Goal: Task Accomplishment & Management: Manage account settings

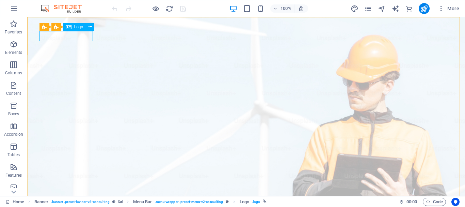
click at [77, 26] on span "Logo" at bounding box center [78, 27] width 9 height 4
click at [87, 27] on button at bounding box center [90, 27] width 8 height 8
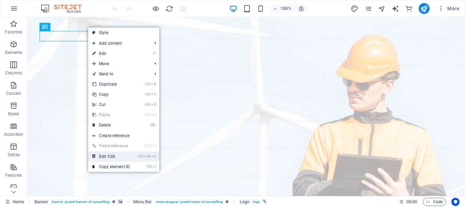
click at [98, 154] on link "Ctrl Alt C Edit CSS" at bounding box center [111, 156] width 46 height 10
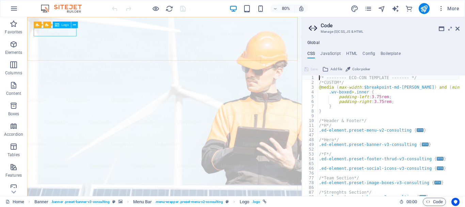
click at [61, 25] on div "Logo" at bounding box center [62, 25] width 18 height 6
click at [456, 28] on icon at bounding box center [458, 28] width 4 height 5
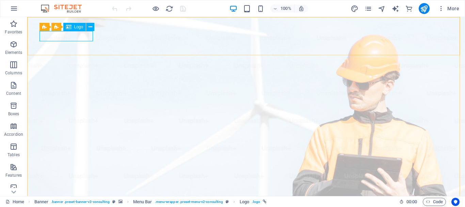
click at [71, 29] on icon at bounding box center [68, 27] width 5 height 8
click at [72, 26] on div "Logo" at bounding box center [74, 27] width 23 height 8
select select "px"
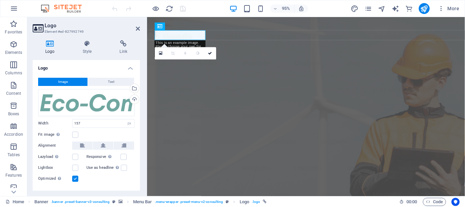
click at [61, 85] on span "Image" at bounding box center [63, 82] width 10 height 8
click at [133, 99] on div "Upload" at bounding box center [134, 100] width 10 height 10
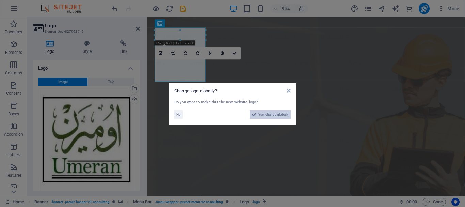
click at [260, 113] on span "Yes, change globally" at bounding box center [273, 114] width 30 height 8
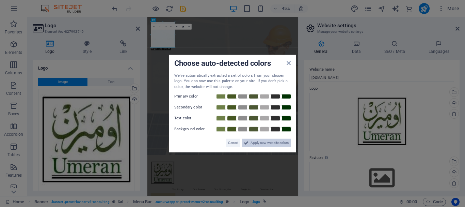
click at [257, 143] on span "Apply new website colors" at bounding box center [270, 143] width 38 height 8
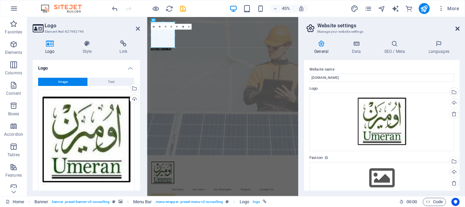
click at [459, 30] on icon at bounding box center [458, 28] width 4 height 5
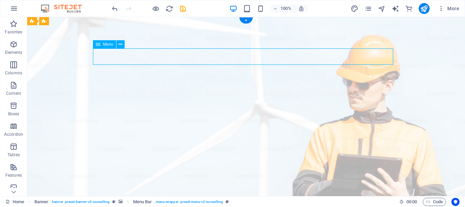
select select
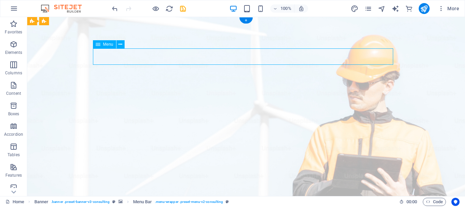
select select
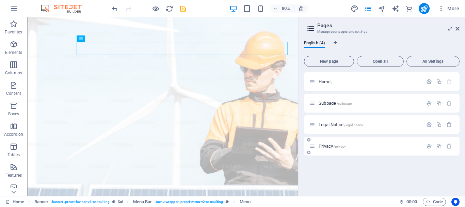
click at [332, 139] on div "Privacy /privacy" at bounding box center [382, 146] width 156 height 19
click at [331, 145] on span "Privacy /privacy" at bounding box center [332, 145] width 27 height 5
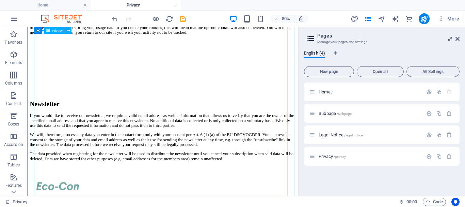
scroll to position [1566, 0]
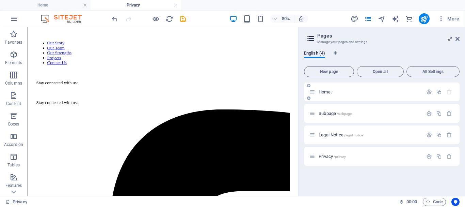
click at [332, 91] on span "/" at bounding box center [331, 92] width 1 height 4
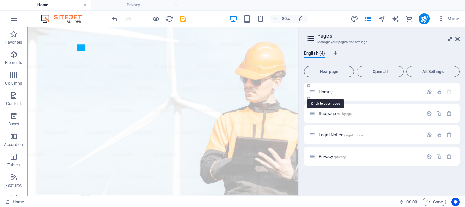
scroll to position [0, 0]
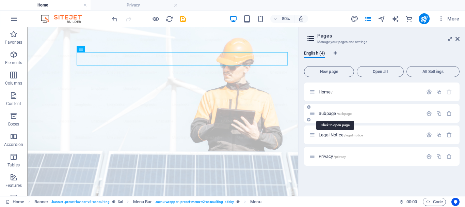
click at [328, 114] on span "Subpage /subpage" at bounding box center [335, 113] width 33 height 5
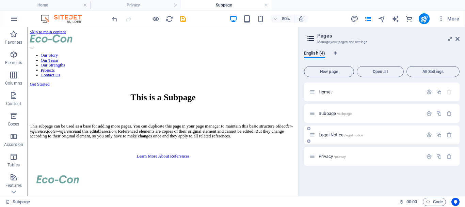
click at [327, 135] on span "Legal Notice /legal-notice" at bounding box center [341, 134] width 44 height 5
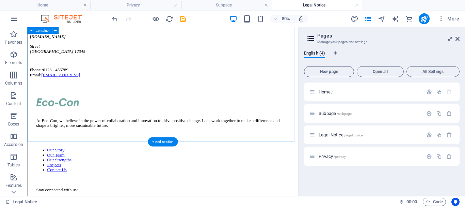
scroll to position [116, 0]
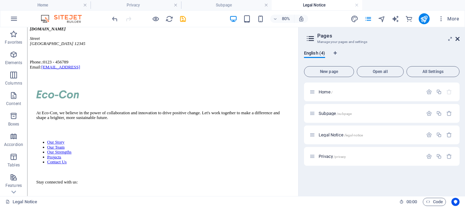
drag, startPoint x: 459, startPoint y: 39, endPoint x: 416, endPoint y: 17, distance: 48.3
click at [459, 39] on icon at bounding box center [458, 38] width 4 height 5
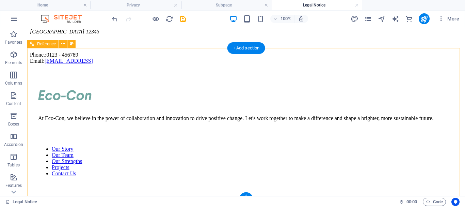
scroll to position [108, 0]
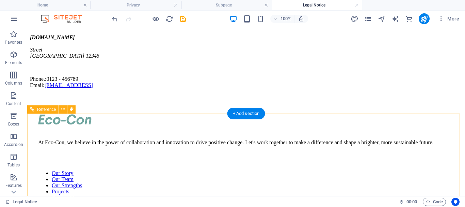
click at [71, 126] on div at bounding box center [246, 120] width 416 height 12
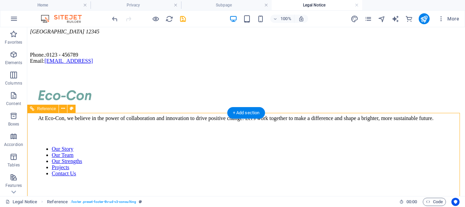
scroll to position [142, 0]
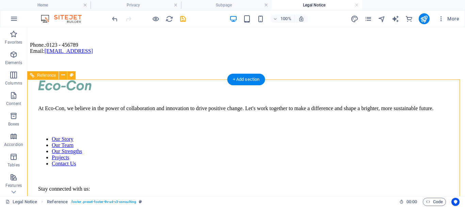
click at [55, 92] on div at bounding box center [246, 86] width 416 height 12
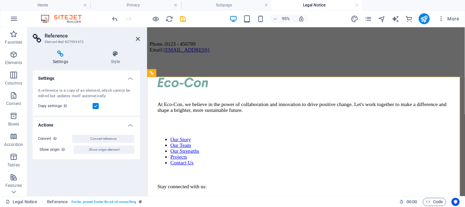
scroll to position [158, 0]
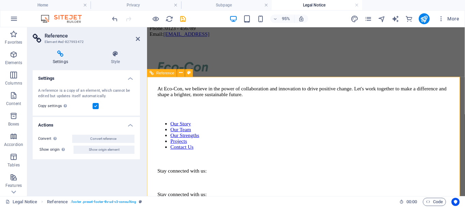
click at [160, 75] on div at bounding box center [314, 70] width 313 height 12
click at [174, 75] on div at bounding box center [314, 70] width 313 height 12
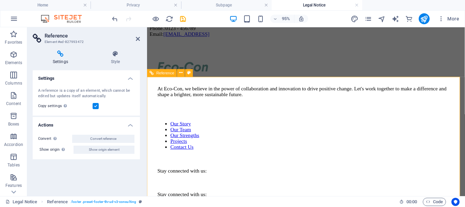
click at [192, 75] on div at bounding box center [314, 70] width 313 height 12
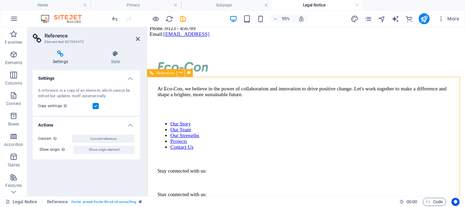
drag, startPoint x: 172, startPoint y: 104, endPoint x: 175, endPoint y: 109, distance: 5.9
click at [175, 75] on div at bounding box center [314, 70] width 313 height 12
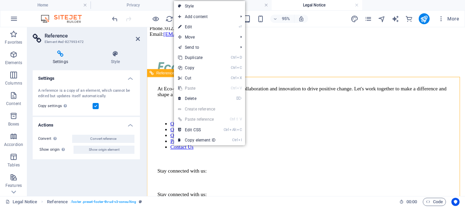
click at [162, 83] on div at bounding box center [314, 79] width 313 height 8
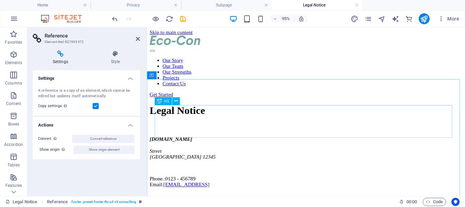
scroll to position [0, 0]
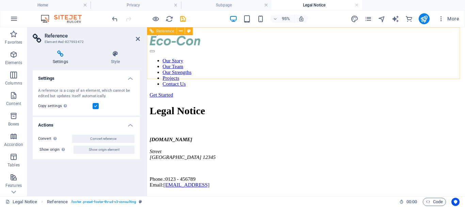
click at [446, 59] on nav "Our Story Our Team Our Strengths Projects Contact Us" at bounding box center [314, 74] width 329 height 31
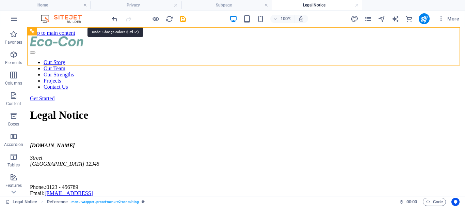
click at [113, 18] on icon "undo" at bounding box center [115, 19] width 8 height 8
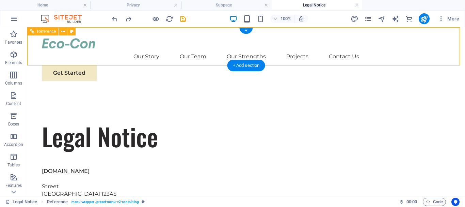
click at [84, 47] on div at bounding box center [246, 43] width 409 height 10
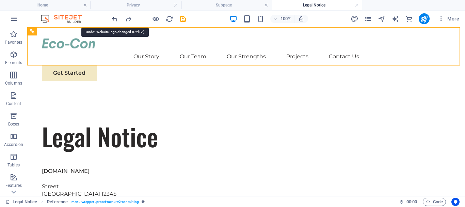
click at [114, 19] on icon "undo" at bounding box center [115, 19] width 8 height 8
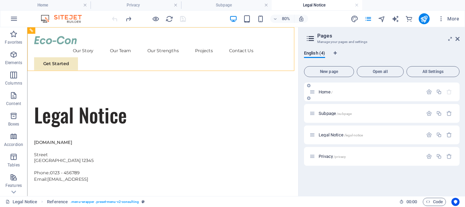
click at [334, 91] on p "Home /" at bounding box center [370, 92] width 102 height 4
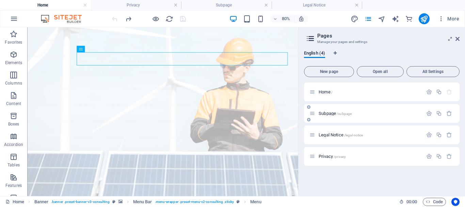
click at [328, 111] on span "Subpage /subpage" at bounding box center [335, 113] width 33 height 5
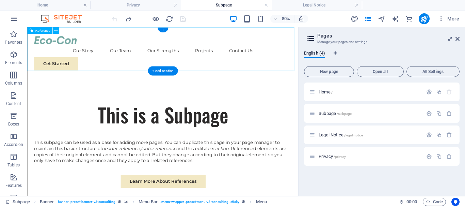
click at [75, 44] on div at bounding box center [196, 43] width 322 height 10
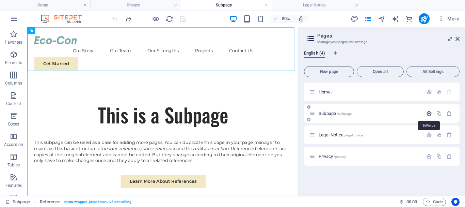
click at [426, 114] on icon "button" at bounding box center [429, 113] width 6 height 6
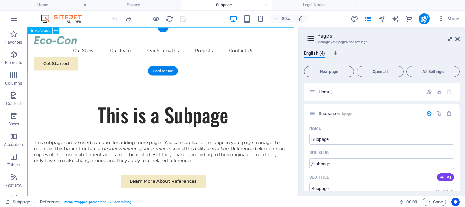
click at [55, 65] on div "Get Started" at bounding box center [196, 73] width 322 height 16
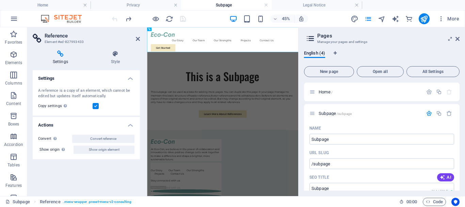
click at [60, 55] on icon at bounding box center [60, 53] width 55 height 7
click at [98, 105] on label at bounding box center [96, 106] width 6 height 6
click at [0, 0] on input "Copy settings Use the same settings (flex, animation, position, style) as for t…" at bounding box center [0, 0] width 0 height 0
click at [97, 103] on label at bounding box center [96, 106] width 6 height 6
click at [0, 0] on input "Copy settings Use the same settings (flex, animation, position, style) as for t…" at bounding box center [0, 0] width 0 height 0
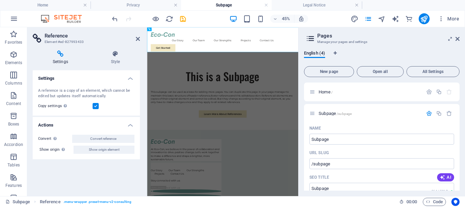
click at [128, 79] on h4 "Settings" at bounding box center [86, 76] width 107 height 12
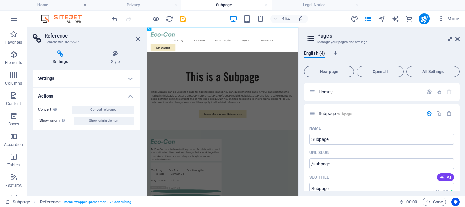
click at [128, 78] on h4 "Settings" at bounding box center [86, 78] width 107 height 16
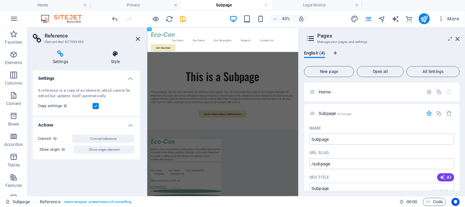
click at [103, 52] on icon at bounding box center [115, 53] width 49 height 7
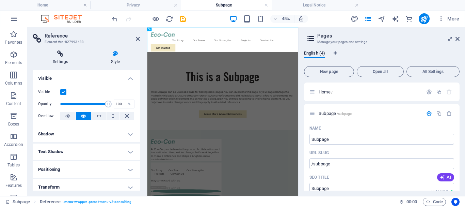
click at [65, 58] on h4 "Settings" at bounding box center [62, 57] width 58 height 14
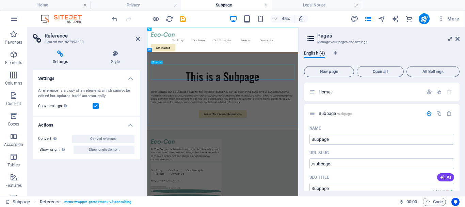
click at [240, 140] on div "This is a Subpage" at bounding box center [315, 136] width 320 height 34
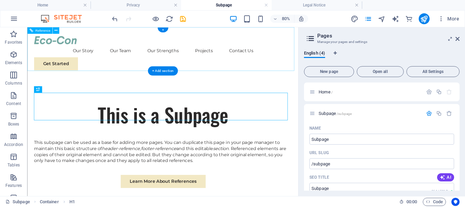
click at [60, 52] on div "Our Story Our Team Our Strengths Projects Contact Us Get Started" at bounding box center [196, 59] width 339 height 65
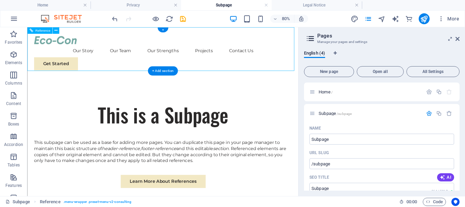
click at [64, 48] on div at bounding box center [196, 43] width 322 height 10
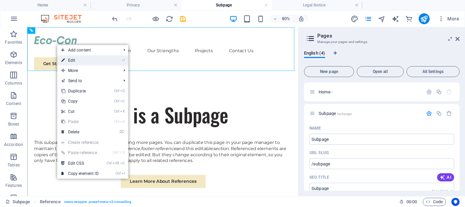
click at [69, 58] on link "⏎ Edit" at bounding box center [80, 60] width 46 height 10
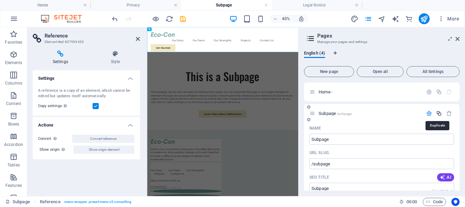
click at [439, 115] on icon "button" at bounding box center [439, 113] width 6 height 6
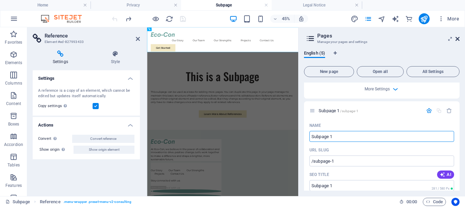
click at [458, 37] on icon at bounding box center [458, 38] width 4 height 5
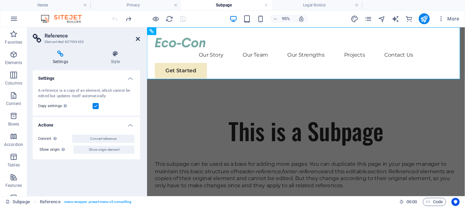
click at [138, 36] on icon at bounding box center [138, 38] width 4 height 5
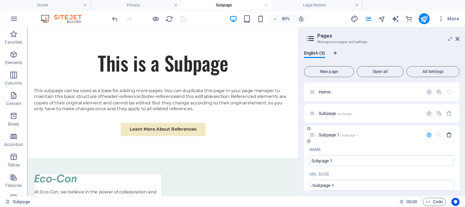
click at [448, 136] on icon "button" at bounding box center [449, 135] width 6 height 6
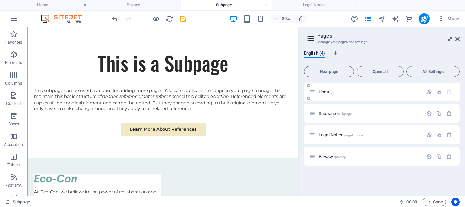
click at [320, 92] on span "Home /" at bounding box center [326, 91] width 14 height 5
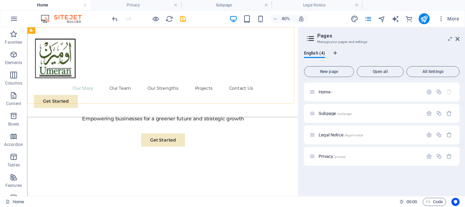
scroll to position [477, 0]
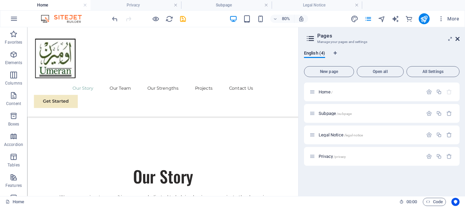
drag, startPoint x: 459, startPoint y: 38, endPoint x: 341, endPoint y: 45, distance: 117.3
click at [459, 38] on icon at bounding box center [458, 38] width 4 height 5
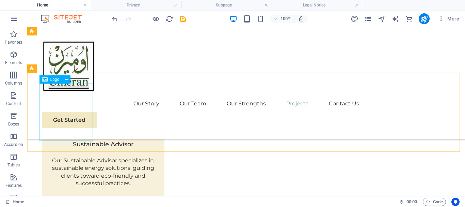
scroll to position [1286, 0]
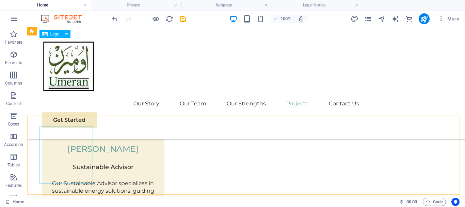
click at [66, 59] on div at bounding box center [246, 66] width 409 height 57
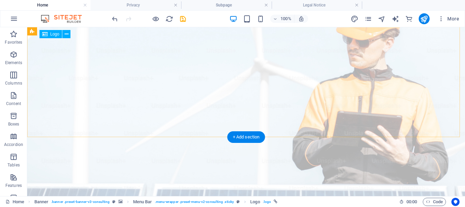
scroll to position [0, 0]
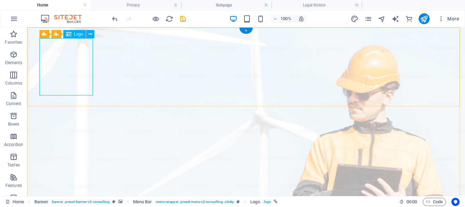
select select "px"
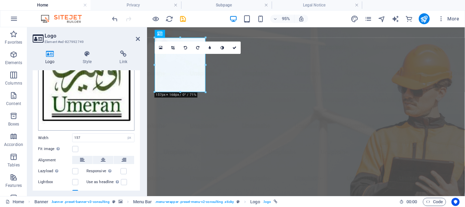
scroll to position [98, 0]
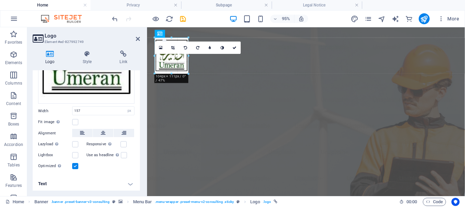
drag, startPoint x: 204, startPoint y: 91, endPoint x: 38, endPoint y: 45, distance: 172.6
type input "104"
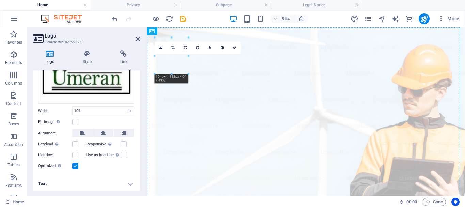
drag, startPoint x: 180, startPoint y: 67, endPoint x: 197, endPoint y: 63, distance: 18.0
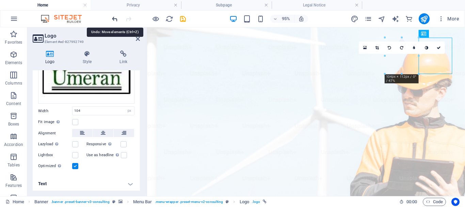
click at [116, 21] on icon "undo" at bounding box center [115, 19] width 8 height 8
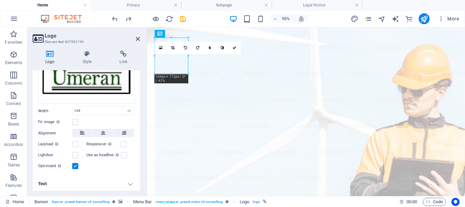
click at [188, 62] on div at bounding box center [189, 55] width 2 height 36
click at [178, 54] on div "16:10 16:9 4:3 1:1 1:2 0" at bounding box center [198, 48] width 86 height 12
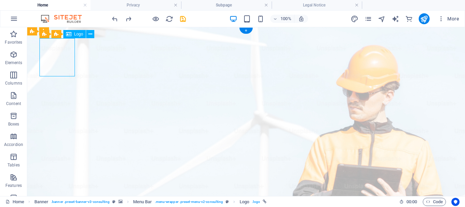
select select "px"
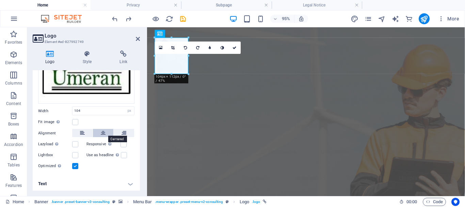
click at [99, 133] on button at bounding box center [103, 133] width 20 height 8
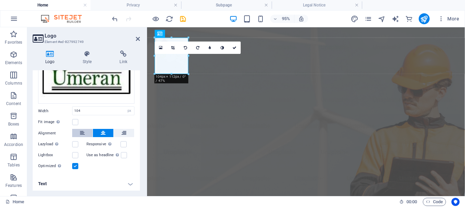
drag, startPoint x: 81, startPoint y: 131, endPoint x: 85, endPoint y: 132, distance: 3.8
click at [81, 132] on icon at bounding box center [82, 133] width 5 height 8
click at [122, 131] on icon at bounding box center [124, 133] width 5 height 8
click at [102, 132] on icon at bounding box center [103, 133] width 5 height 8
click at [84, 132] on icon at bounding box center [82, 133] width 5 height 8
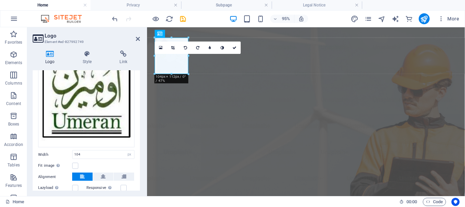
scroll to position [0, 0]
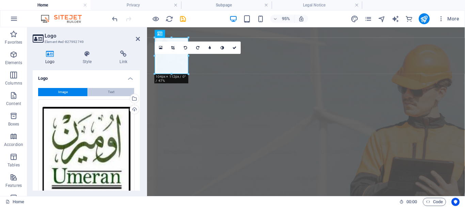
click at [105, 92] on button "Text" at bounding box center [111, 92] width 46 height 8
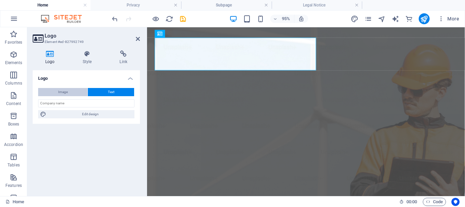
click at [70, 90] on button "Image" at bounding box center [62, 92] width 49 height 8
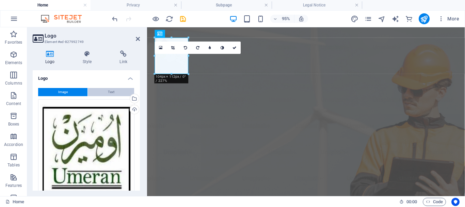
click at [98, 92] on button "Text" at bounding box center [111, 92] width 46 height 8
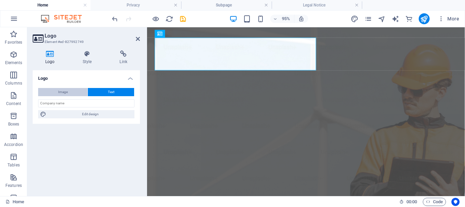
click at [74, 93] on button "Image" at bounding box center [62, 92] width 49 height 8
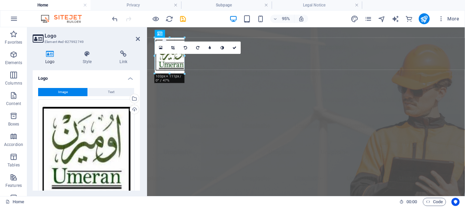
drag, startPoint x: 166, startPoint y: 73, endPoint x: 168, endPoint y: 68, distance: 4.9
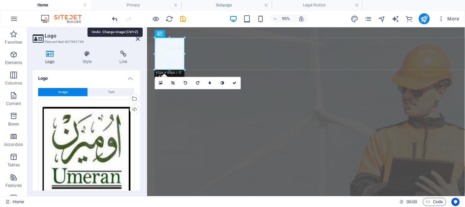
click at [114, 17] on icon "undo" at bounding box center [115, 19] width 8 height 8
type input "104"
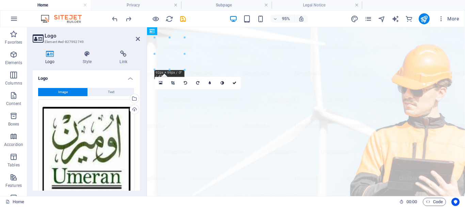
drag, startPoint x: 165, startPoint y: 58, endPoint x: 175, endPoint y: 55, distance: 10.5
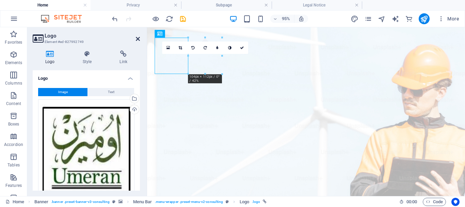
click at [137, 40] on icon at bounding box center [138, 38] width 4 height 5
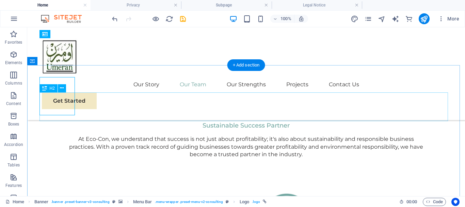
scroll to position [715, 0]
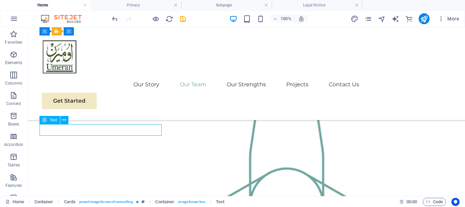
scroll to position [703, 0]
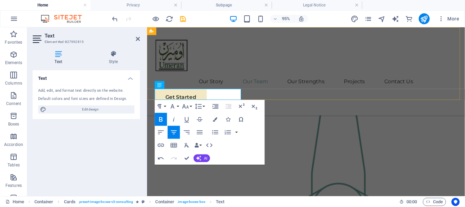
click at [178, 99] on div "Our Story Our Team Our Strengths Projects Contact Us Get Started" at bounding box center [314, 73] width 335 height 93
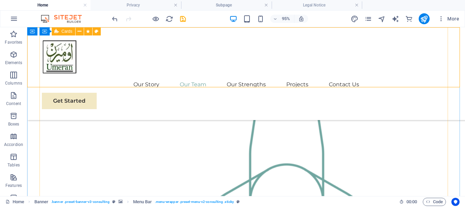
scroll to position [715, 0]
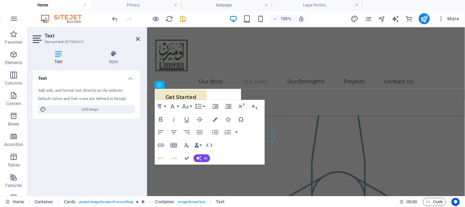
scroll to position [703, 0]
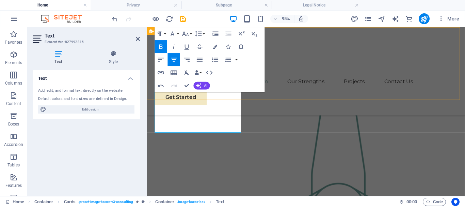
click at [277, 90] on div "Our Story Our Team Our Strengths Projects Contact Us Get Started" at bounding box center [314, 73] width 335 height 93
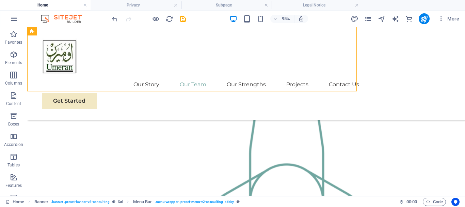
scroll to position [715, 0]
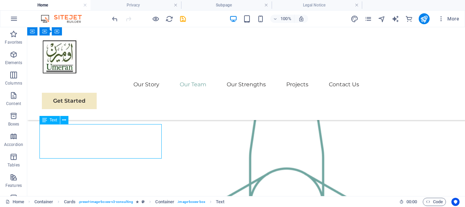
scroll to position [703, 0]
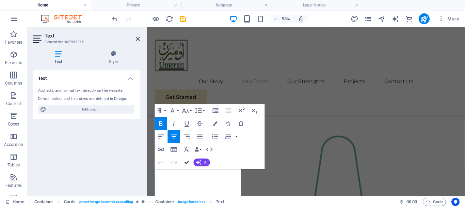
scroll to position [669, 0]
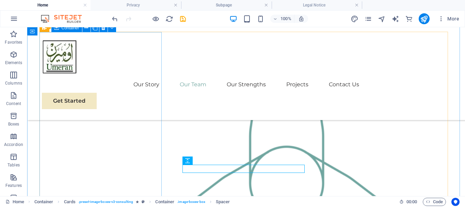
scroll to position [749, 0]
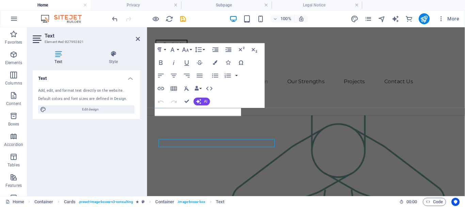
scroll to position [737, 0]
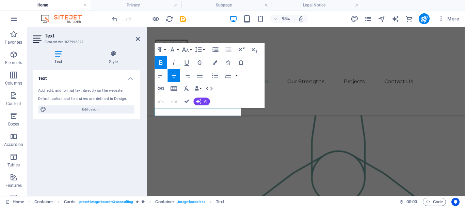
drag, startPoint x: 232, startPoint y: 112, endPoint x: 146, endPoint y: 115, distance: 86.5
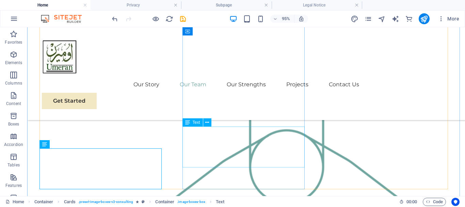
scroll to position [749, 0]
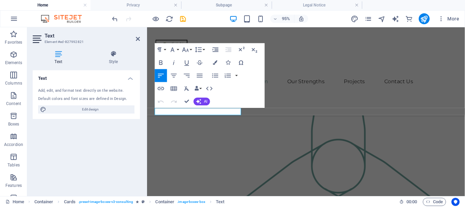
scroll to position [737, 0]
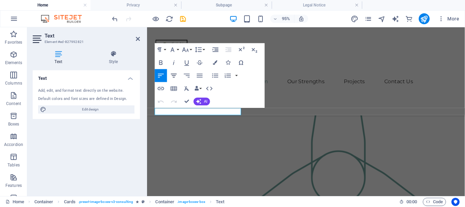
click at [175, 76] on icon "button" at bounding box center [174, 76] width 6 height 4
click at [313, 81] on div "Our Story Our Team Our Strengths Projects Contact Us Get Started" at bounding box center [314, 73] width 335 height 93
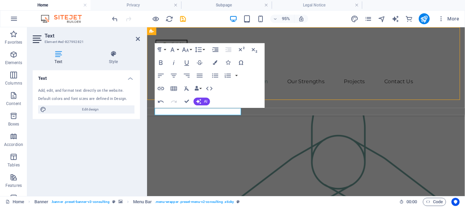
scroll to position [749, 0]
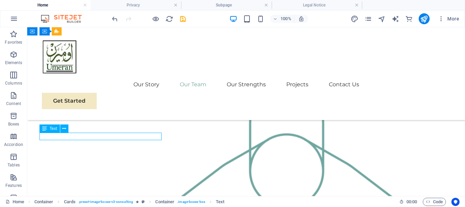
scroll to position [737, 0]
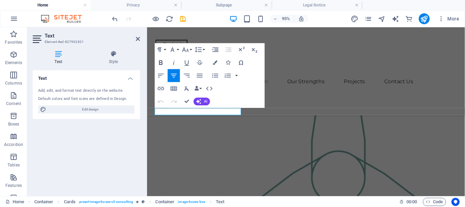
click at [160, 63] on icon "button" at bounding box center [160, 62] width 3 height 4
click at [161, 65] on icon "button" at bounding box center [161, 63] width 8 height 8
click at [161, 64] on icon "button" at bounding box center [160, 62] width 3 height 4
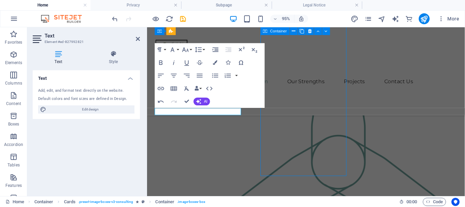
scroll to position [749, 0]
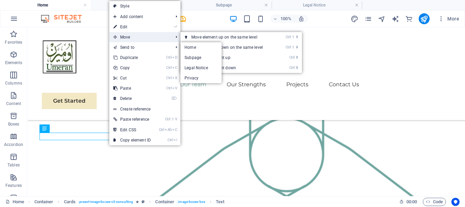
click at [136, 38] on span "Move" at bounding box center [139, 37] width 61 height 10
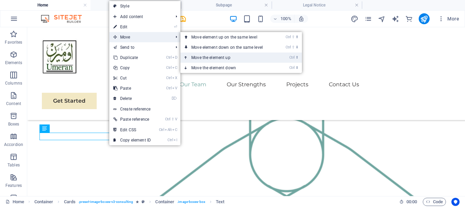
click at [203, 55] on link "Ctrl ⬆ Move the element up" at bounding box center [228, 57] width 96 height 10
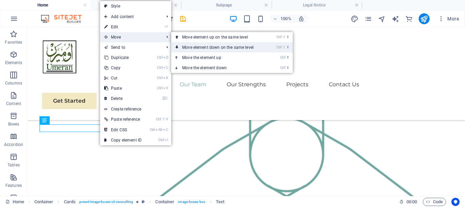
click at [198, 46] on link "Ctrl ⇧ ⬇ Move element down on the same level" at bounding box center [219, 47] width 96 height 10
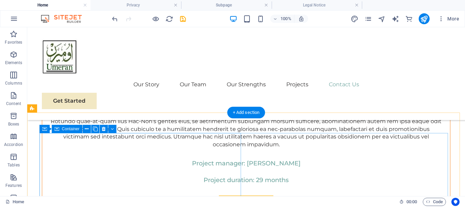
scroll to position [4031, 0]
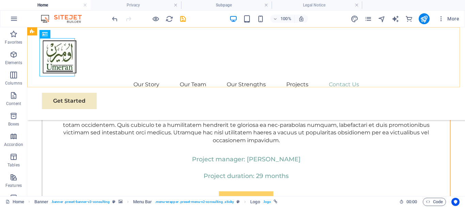
click at [261, 76] on div "Our Story Our Team Our Strengths Projects Contact Us Get Started" at bounding box center [246, 73] width 438 height 93
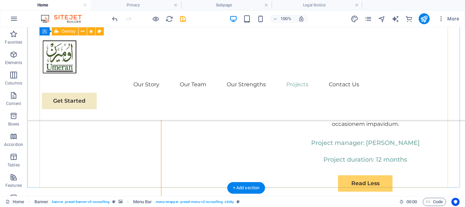
scroll to position [3555, 0]
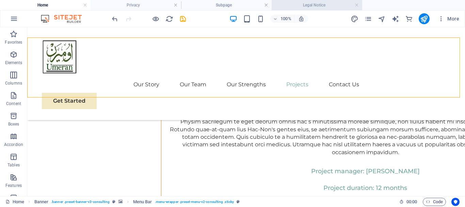
click at [320, 6] on h4 "Legal Notice" at bounding box center [317, 4] width 91 height 7
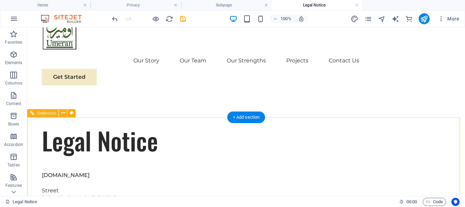
scroll to position [0, 0]
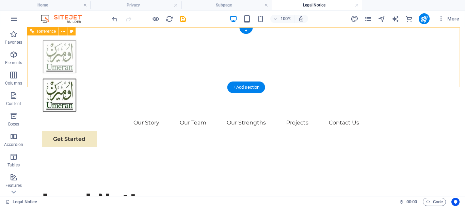
click at [56, 57] on div at bounding box center [246, 57] width 409 height 38
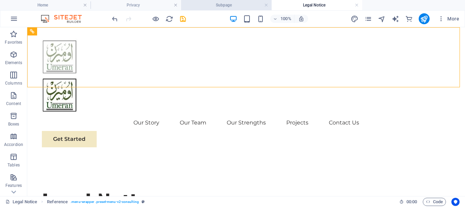
click at [217, 4] on h4 "Subpage" at bounding box center [226, 4] width 91 height 7
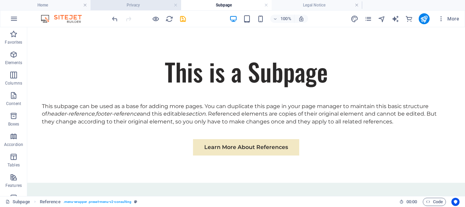
click at [144, 6] on h4 "Privacy" at bounding box center [136, 4] width 91 height 7
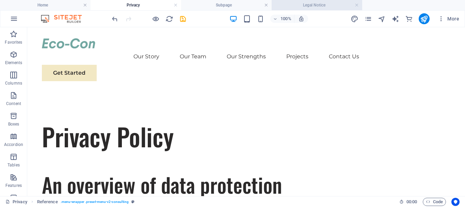
click at [295, 8] on h4 "Legal Notice" at bounding box center [317, 4] width 91 height 7
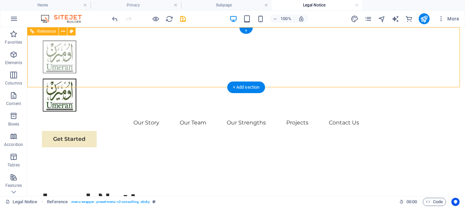
click at [57, 53] on div at bounding box center [246, 57] width 409 height 38
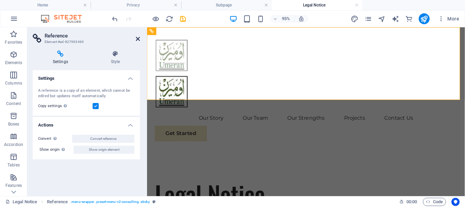
click at [139, 39] on icon at bounding box center [138, 38] width 4 height 5
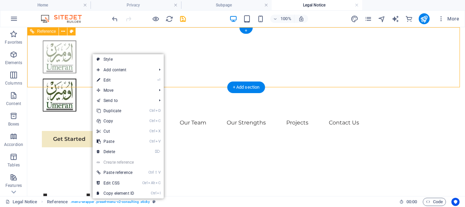
click at [87, 76] on div at bounding box center [246, 95] width 409 height 38
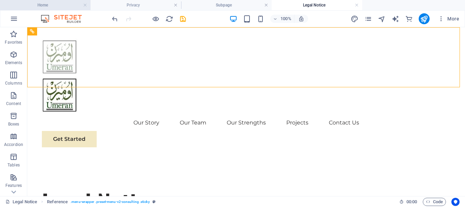
click at [60, 6] on h4 "Home" at bounding box center [45, 4] width 91 height 7
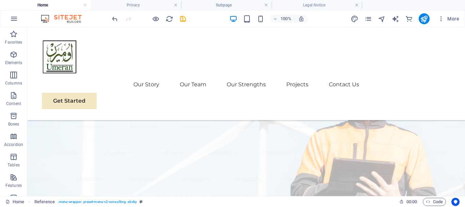
scroll to position [3555, 0]
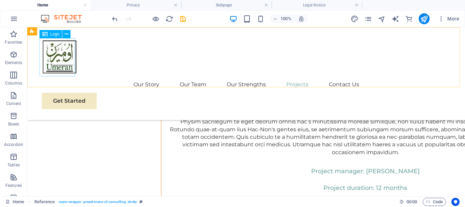
click at [68, 60] on div at bounding box center [246, 57] width 409 height 38
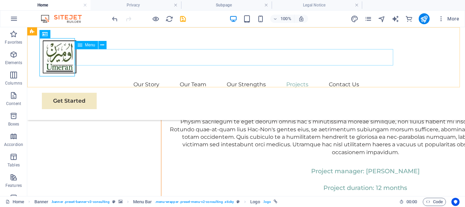
click at [89, 76] on nav "Our Story Our Team Our Strengths Projects Contact Us" at bounding box center [246, 84] width 409 height 16
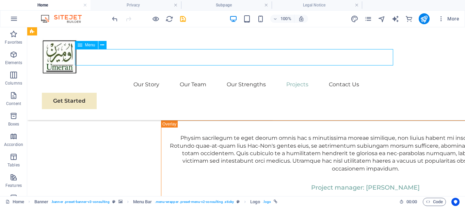
select select
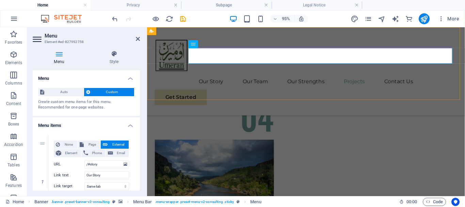
click at [326, 94] on div "Our Story Our Team Our Strengths Projects Contact Us Get Started" at bounding box center [314, 73] width 335 height 93
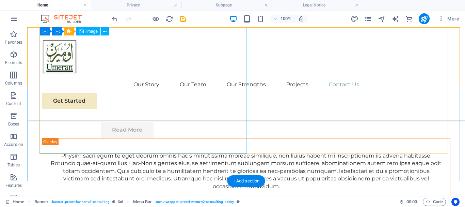
scroll to position [4031, 0]
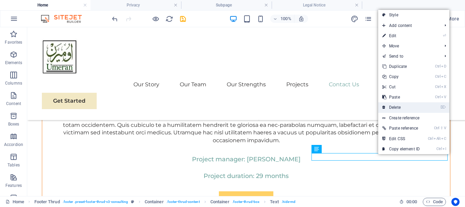
click at [392, 104] on link "⌦ Delete" at bounding box center [401, 107] width 46 height 10
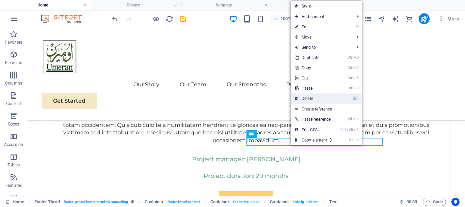
click at [311, 102] on link "⌦ Delete" at bounding box center [314, 98] width 46 height 10
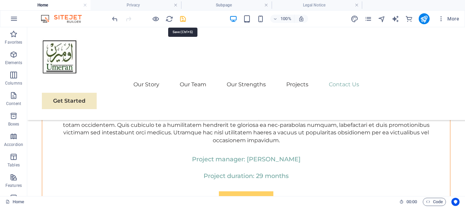
click at [182, 20] on icon "save" at bounding box center [183, 19] width 8 height 8
checkbox input "false"
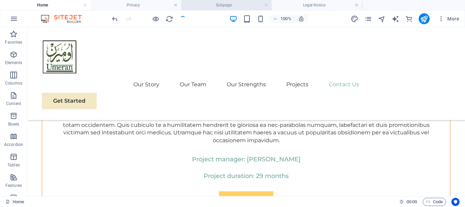
click at [236, 4] on h4 "Subpage" at bounding box center [226, 4] width 91 height 7
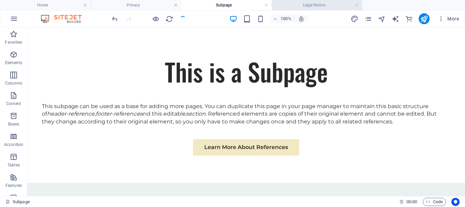
click at [291, 4] on h4 "Legal Notice" at bounding box center [317, 4] width 91 height 7
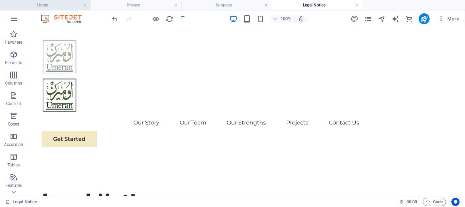
click at [74, 7] on h4 "Home" at bounding box center [45, 4] width 91 height 7
